Goal: Register for event/course

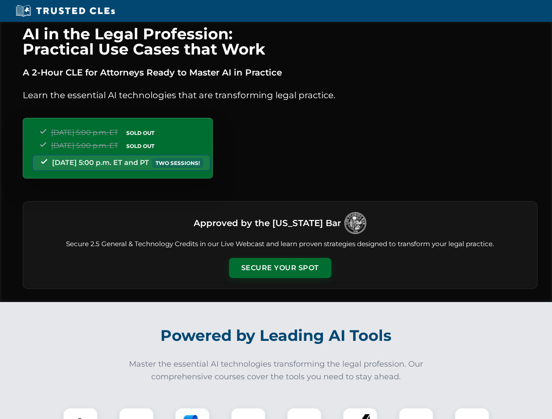
click at [280, 268] on button "Secure Your Spot" at bounding box center [280, 268] width 102 height 20
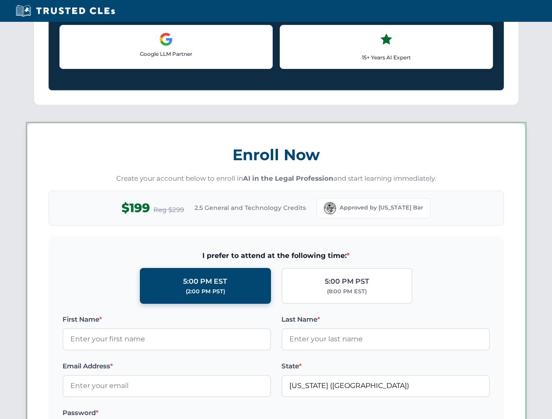
click at [192, 414] on label "Password *" at bounding box center [166, 413] width 208 height 10
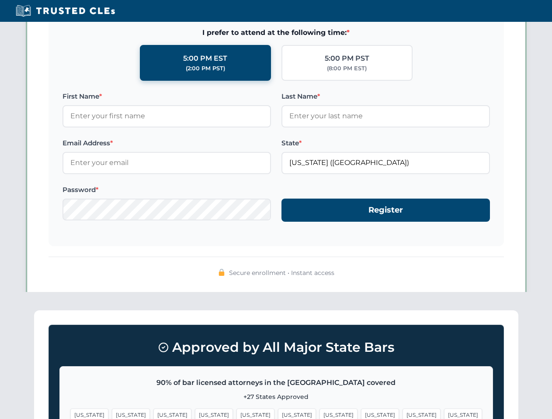
click at [402, 414] on span "[US_STATE]" at bounding box center [421, 415] width 38 height 13
